Goal: Transaction & Acquisition: Purchase product/service

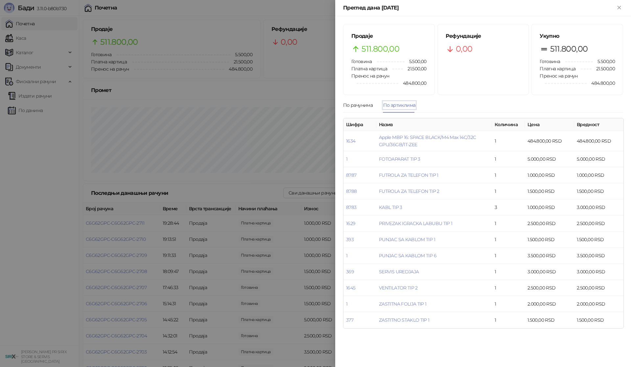
scroll to position [19, 0]
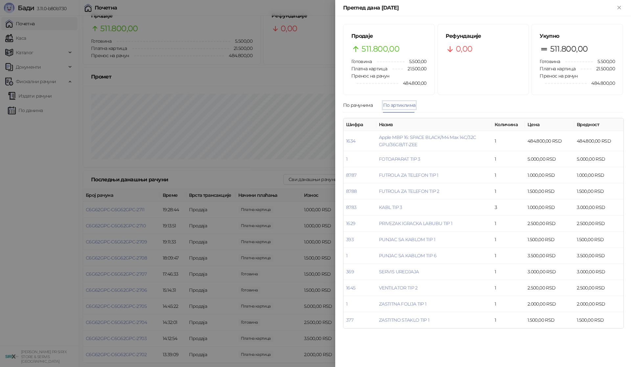
click at [50, 146] on div at bounding box center [315, 183] width 631 height 367
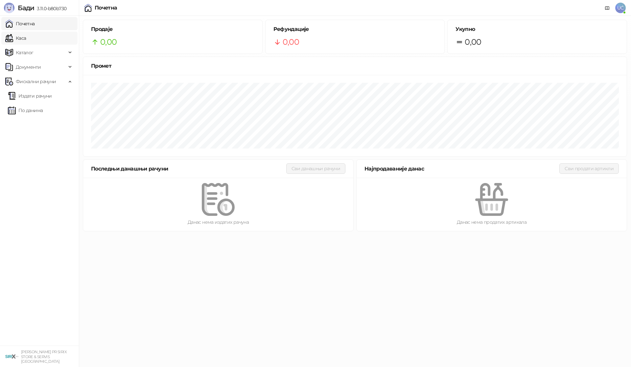
click at [26, 36] on link "Каса" at bounding box center [15, 38] width 21 height 13
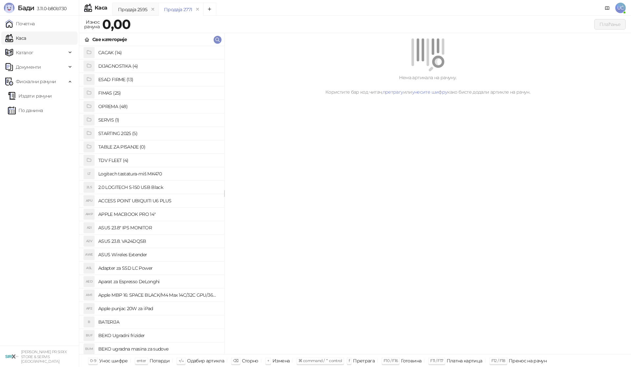
click at [119, 107] on h4 "OPREMA (48)" at bounding box center [158, 106] width 121 height 11
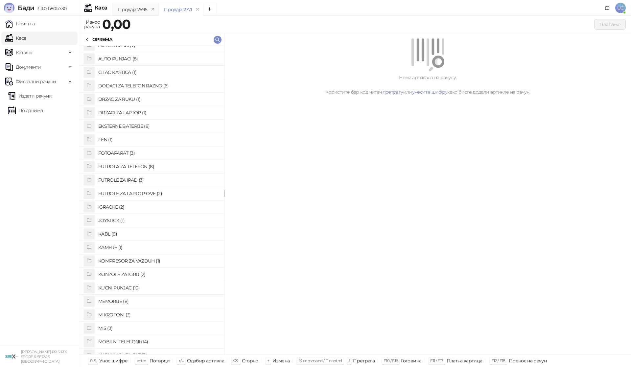
scroll to position [33, 0]
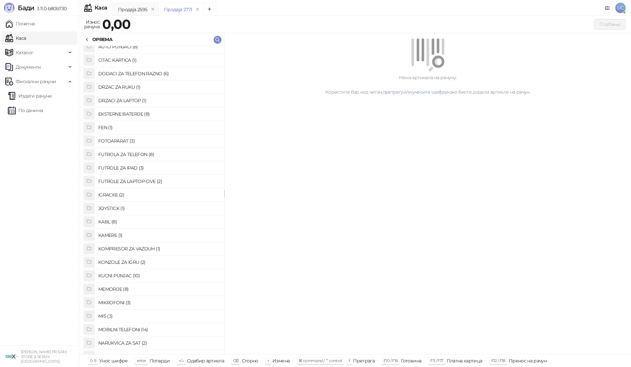
click at [131, 152] on h4 "FUTROLA ZA TELEFON (8)" at bounding box center [158, 154] width 121 height 11
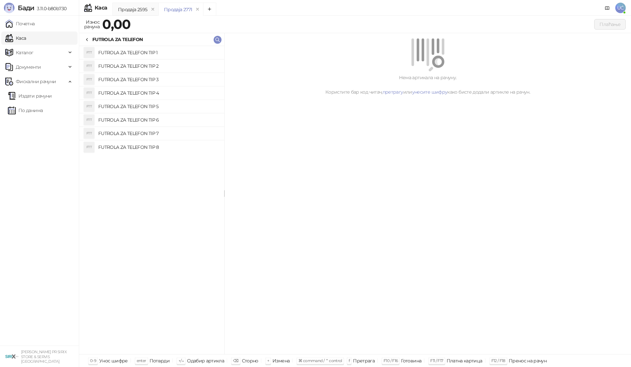
click at [159, 64] on h4 "FUTROLA ZA TELEFON TIP 2" at bounding box center [158, 66] width 121 height 11
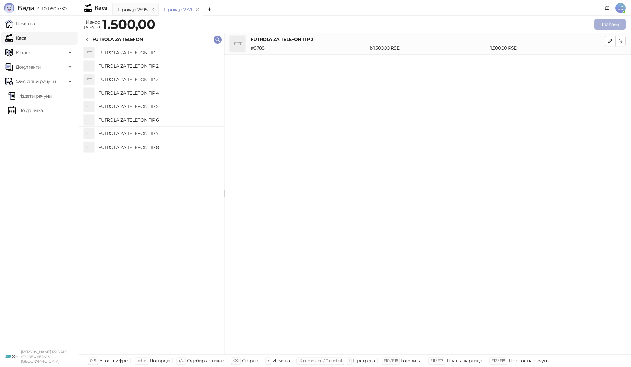
click at [605, 24] on button "Плаћање" at bounding box center [610, 24] width 32 height 11
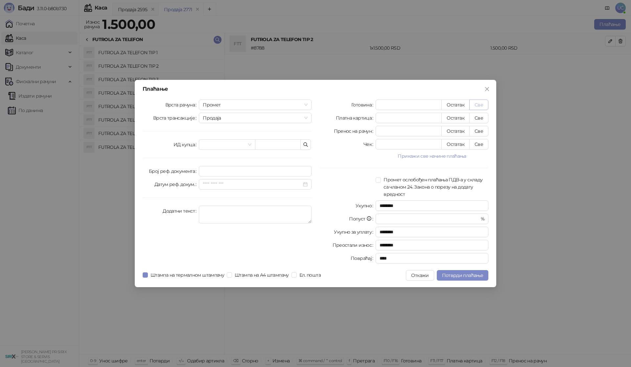
click at [477, 104] on button "Све" at bounding box center [478, 105] width 19 height 11
type input "****"
click at [463, 275] on span "Потврди плаћање" at bounding box center [462, 275] width 41 height 6
